Goal: Task Accomplishment & Management: Use online tool/utility

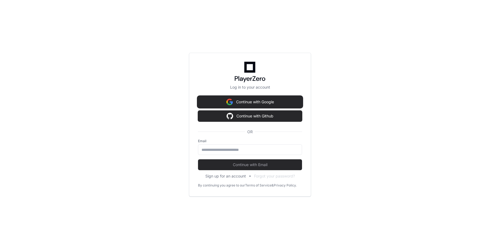
click at [264, 100] on button "Continue with Google" at bounding box center [250, 102] width 104 height 11
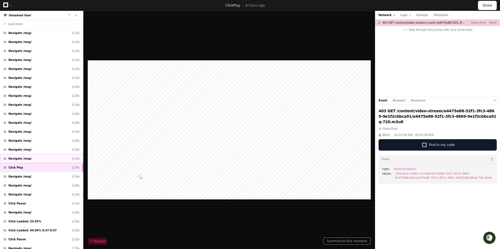
click at [20, 158] on span "Navigate /msg/" at bounding box center [19, 159] width 23 height 4
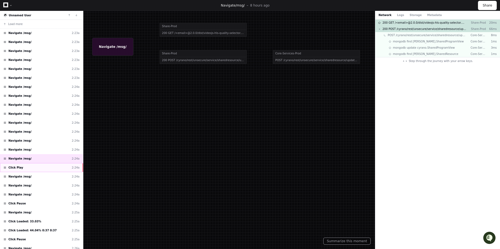
click at [13, 167] on span "Click Play" at bounding box center [15, 168] width 15 height 4
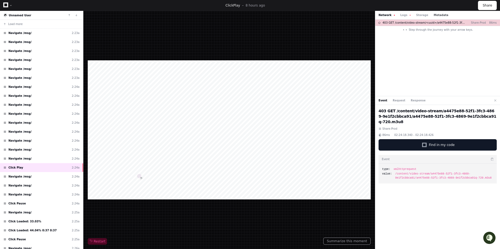
click at [433, 15] on button "Metadata" at bounding box center [440, 15] width 15 height 4
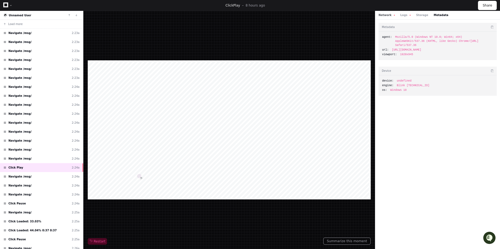
click at [383, 14] on button "Network" at bounding box center [386, 15] width 16 height 4
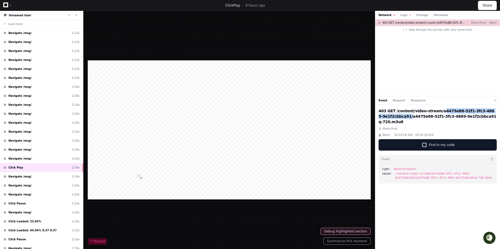
drag, startPoint x: 432, startPoint y: 110, endPoint x: 383, endPoint y: 118, distance: 50.1
click at [383, 118] on h2 "403 GET /content/video-stream/a4475e88-52f1-3fc3-4869-9e1f2cbbca91/a4475e88-52f…" at bounding box center [437, 116] width 118 height 16
copy h2 "a4475e88-52f1-3fc3-4869-9e1f2cbbca91"
drag, startPoint x: 470, startPoint y: 117, endPoint x: 383, endPoint y: 116, distance: 86.8
click at [383, 116] on h2 "403 GET /content/video-stream/a4475e88-52f1-3fc3-4869-9e1f2cbbca91/a4475e88-52f…" at bounding box center [437, 116] width 118 height 16
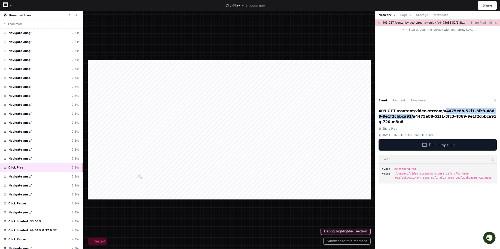
copy h2 "a4475e88-52f1-3fc3-4869-9e1f2cbbca91q-720.m3u8"
